Goal: Task Accomplishment & Management: Manage account settings

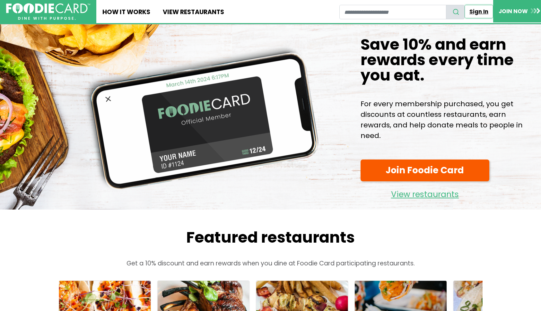
click at [472, 11] on link "Sign In" at bounding box center [478, 11] width 29 height 13
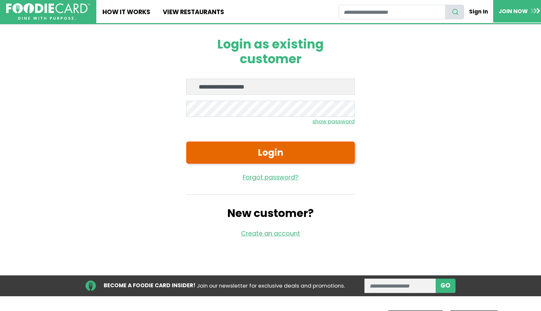
type input "**********"
click at [235, 156] on button "Login" at bounding box center [270, 153] width 169 height 22
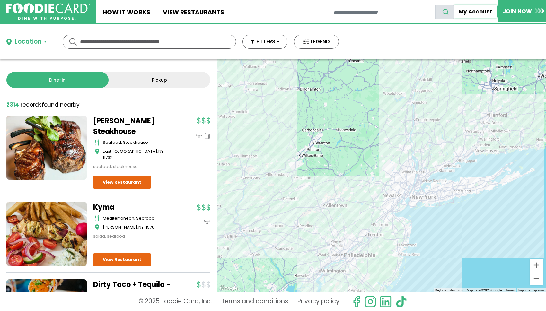
click at [470, 11] on link "My Account" at bounding box center [476, 11] width 44 height 13
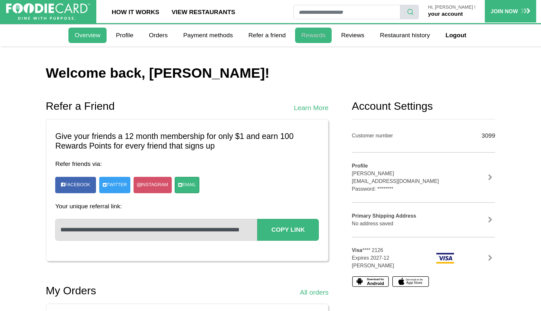
click at [317, 34] on link "Rewards" at bounding box center [313, 35] width 37 height 15
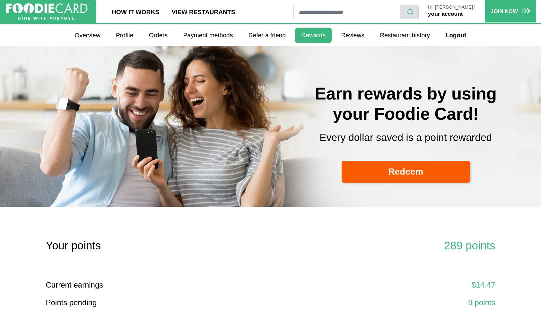
select select
click at [453, 35] on link "Logout" at bounding box center [455, 35] width 33 height 15
